Goal: Information Seeking & Learning: Learn about a topic

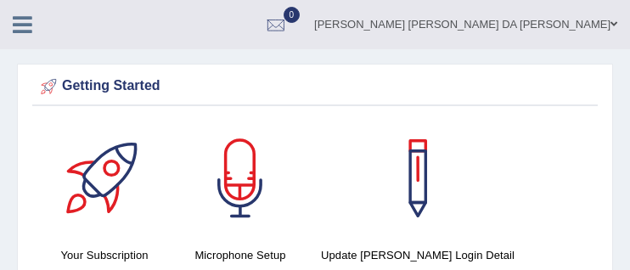
click at [308, 10] on ul "CECILIA DA SILVA PIRES DA SILVA PIRES Toggle navigation Username: CecyPires Acc…" at bounding box center [409, 24] width 441 height 48
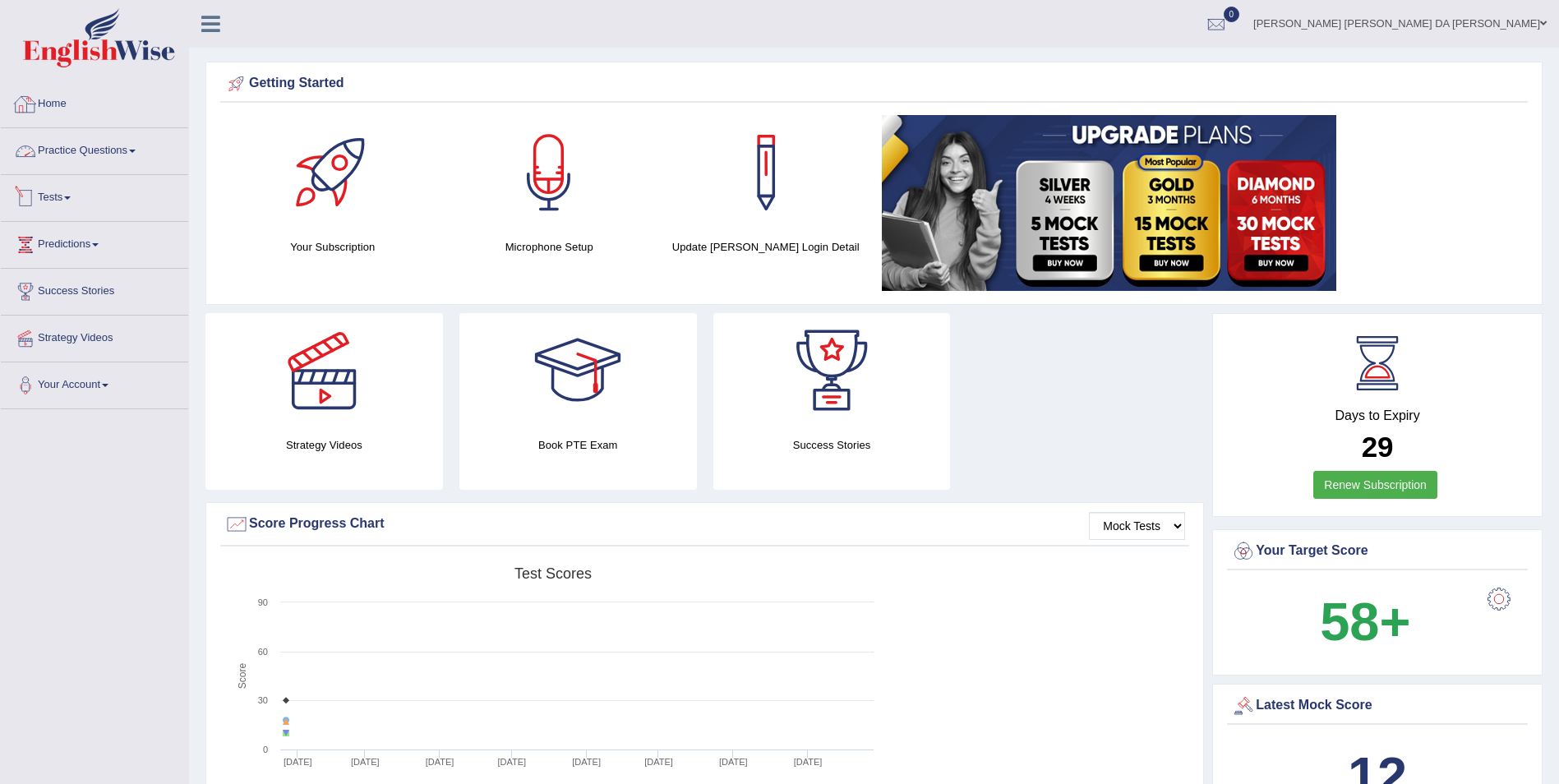
click at [64, 196] on link "Tests" at bounding box center [95, 196] width 188 height 41
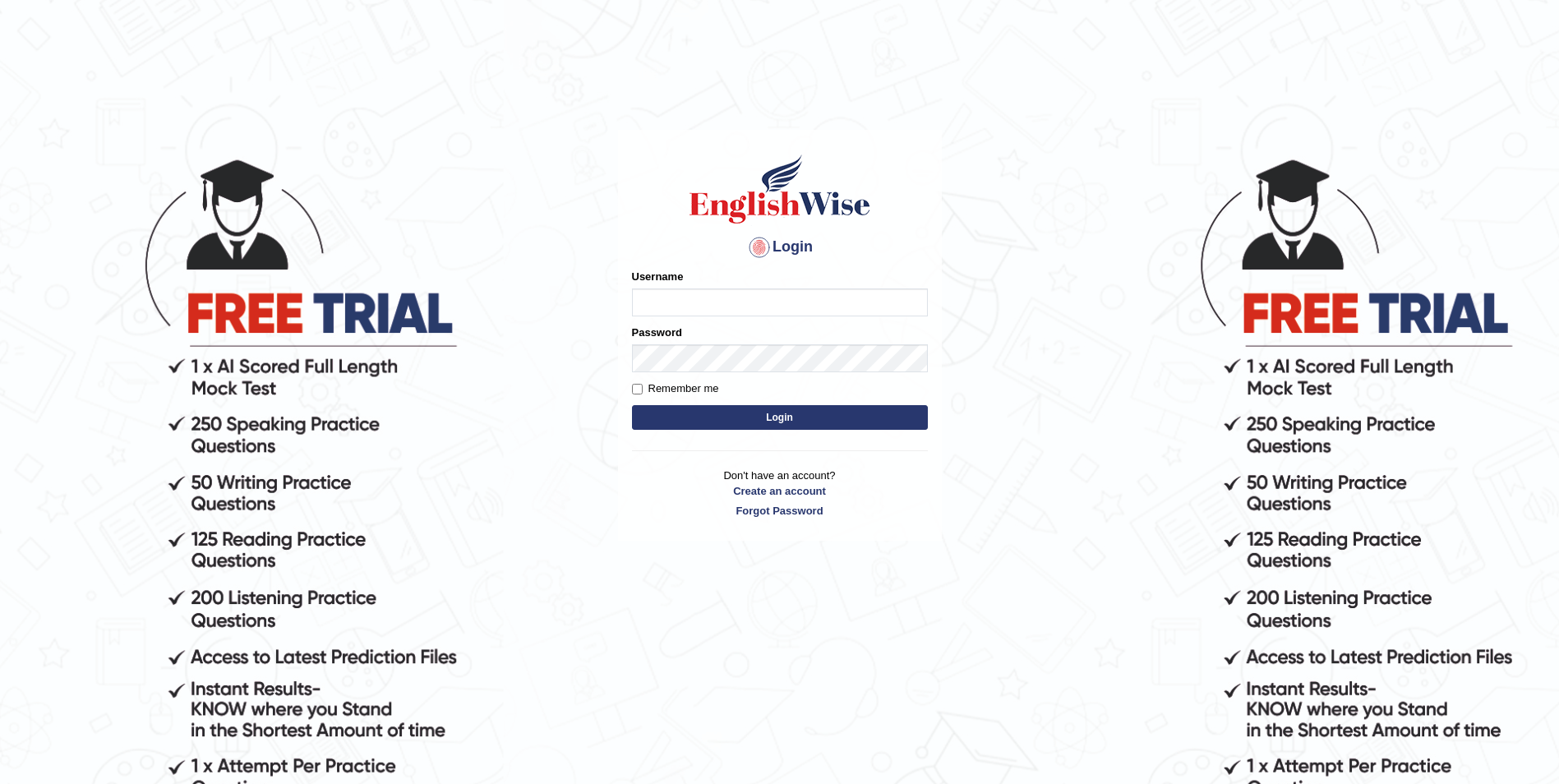
type input "CecyPires"
click at [795, 415] on button "Login" at bounding box center [780, 416] width 296 height 24
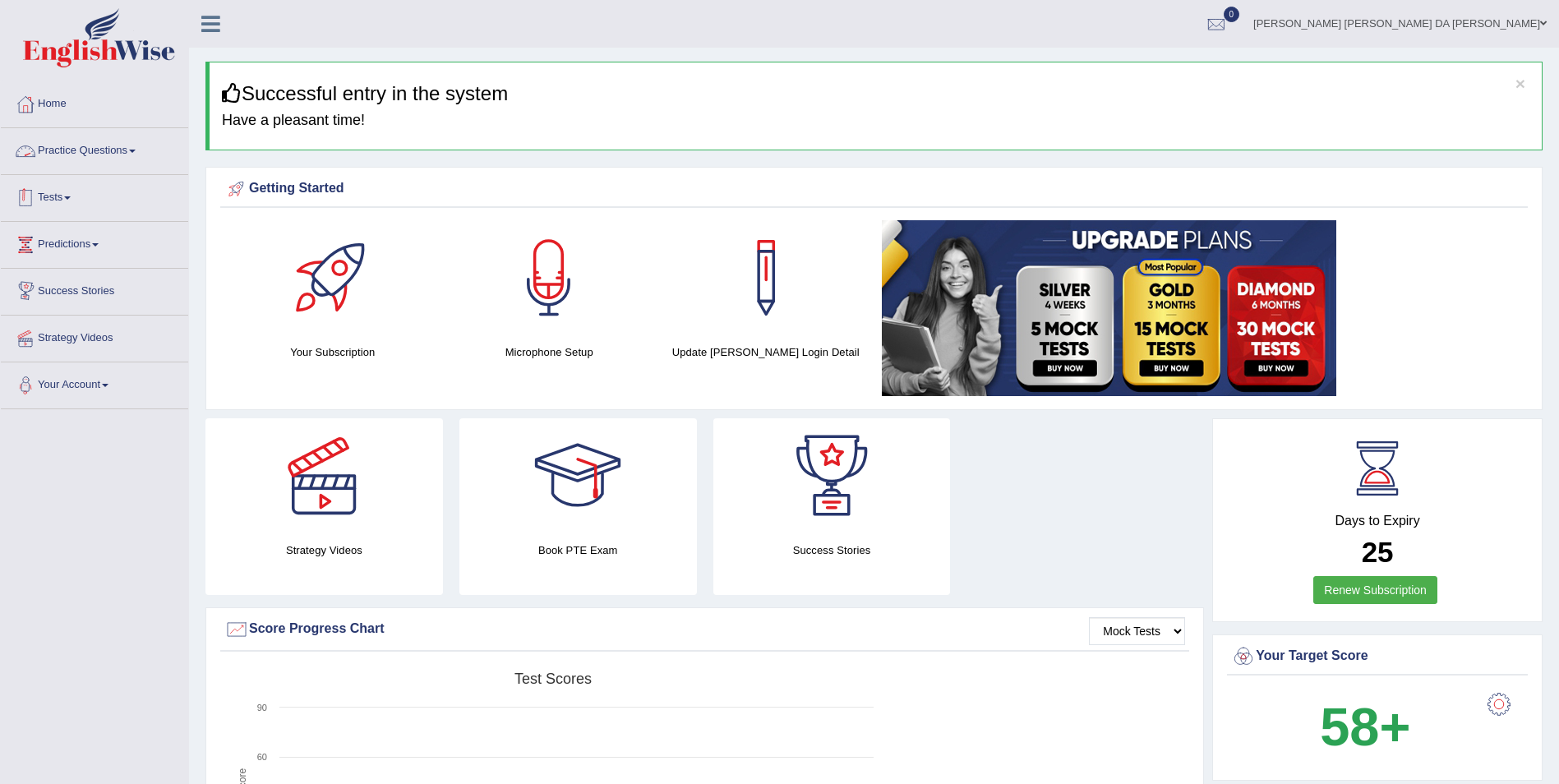
click at [47, 193] on link "Tests" at bounding box center [95, 196] width 188 height 41
click at [61, 234] on link "Take Practice Sectional Test" at bounding box center [107, 235] width 154 height 30
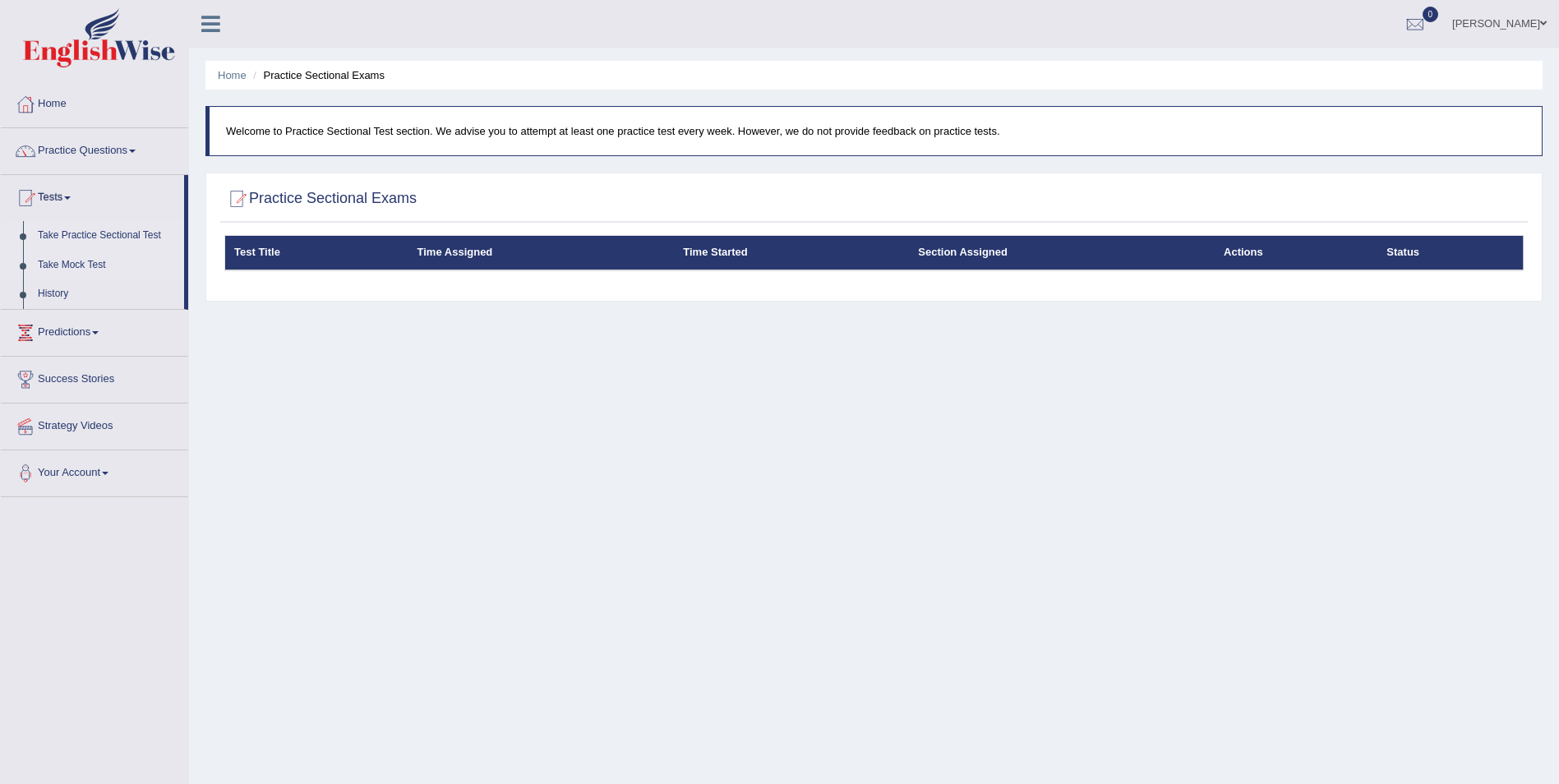
click at [57, 268] on link "Take Mock Test" at bounding box center [107, 265] width 154 height 30
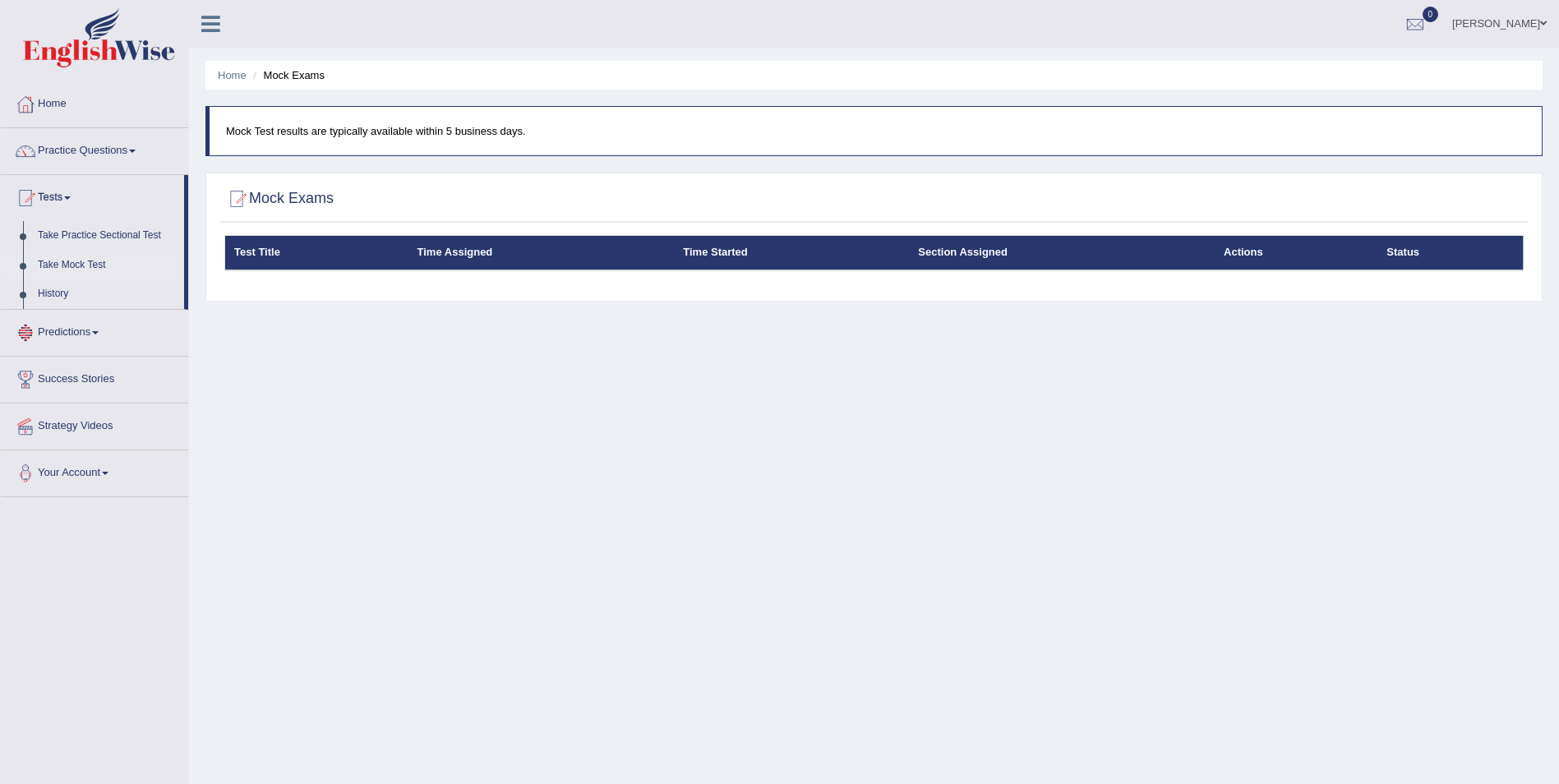
click at [65, 329] on link "Predictions" at bounding box center [95, 330] width 188 height 41
click at [88, 279] on link "Latest Predictions" at bounding box center [107, 283] width 154 height 30
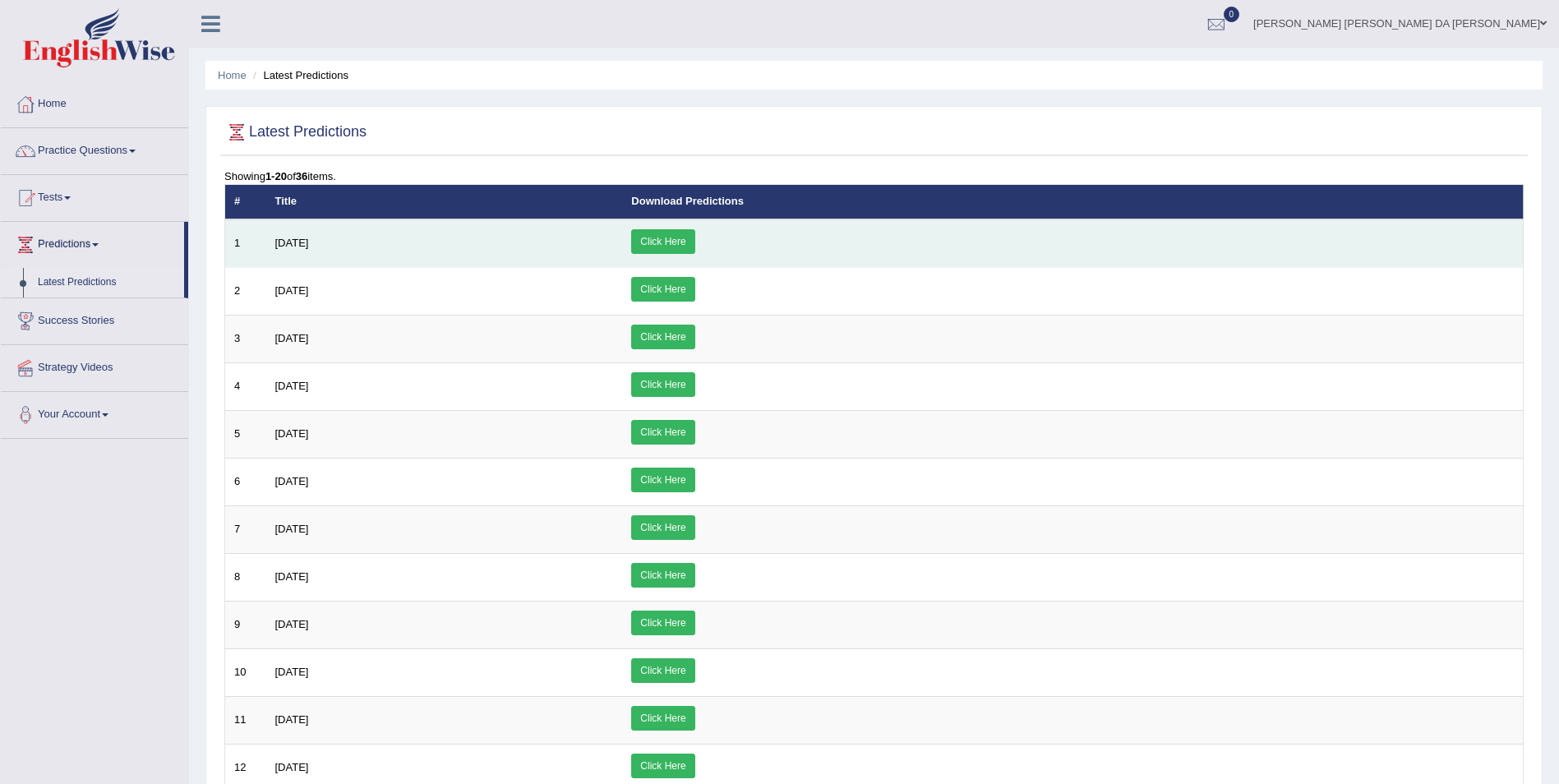
click at [694, 236] on link "Click Here" at bounding box center [662, 241] width 63 height 24
